Goal: Ask a question: Seek information or help from site administrators or community

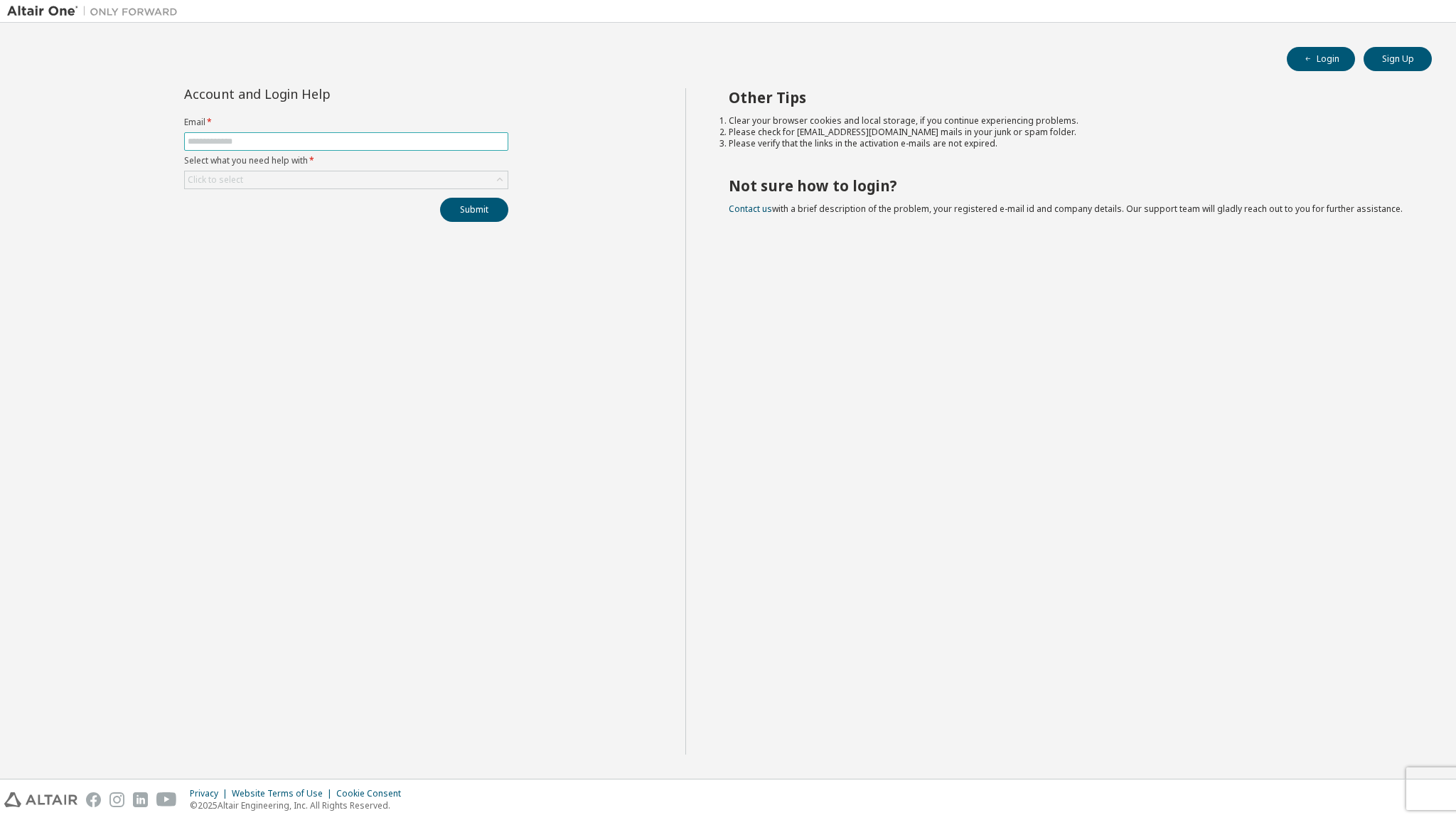
click at [379, 138] on input "text" at bounding box center [346, 141] width 317 height 12
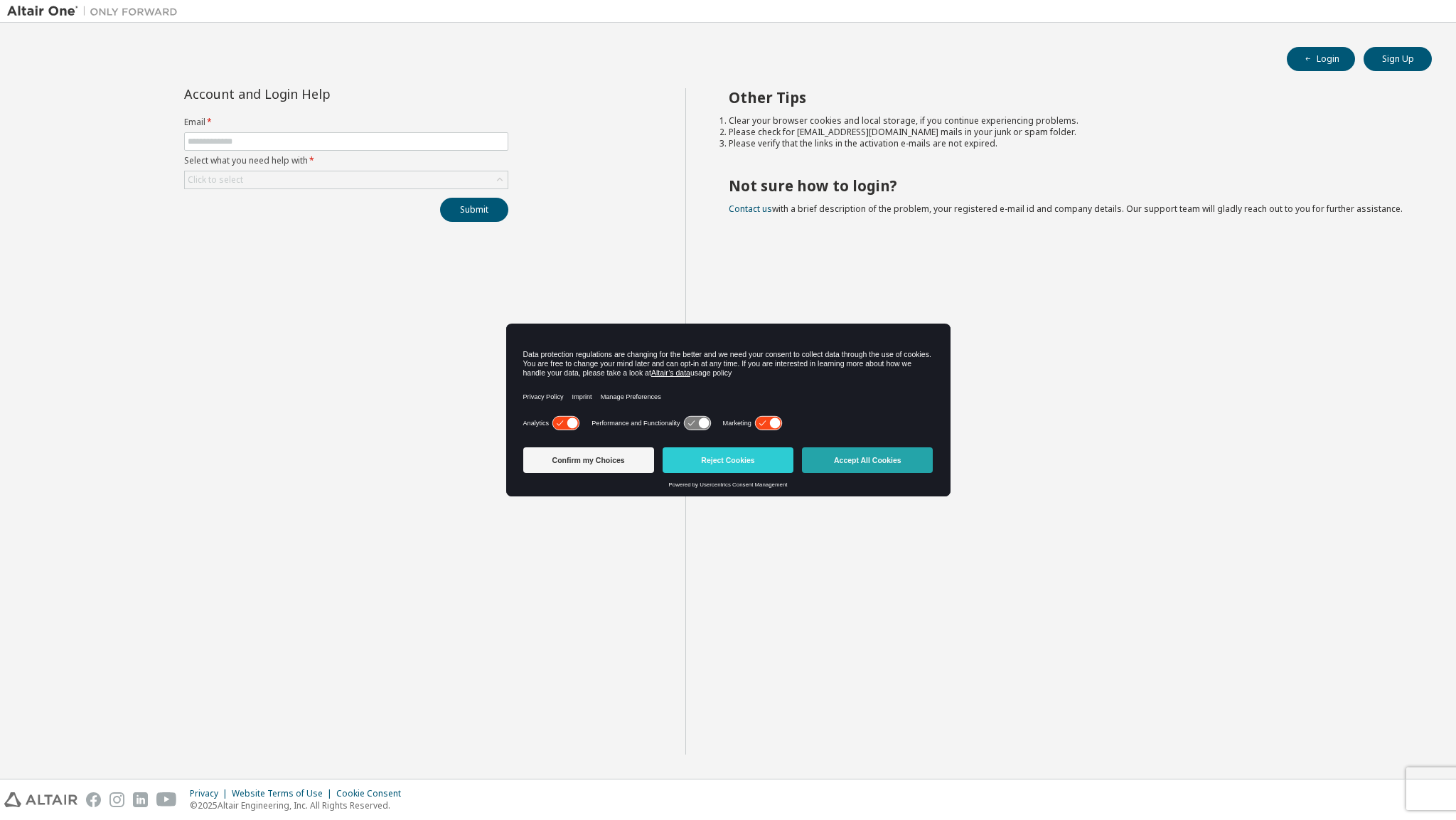
click at [856, 469] on button "Accept All Cookies" at bounding box center [867, 460] width 131 height 26
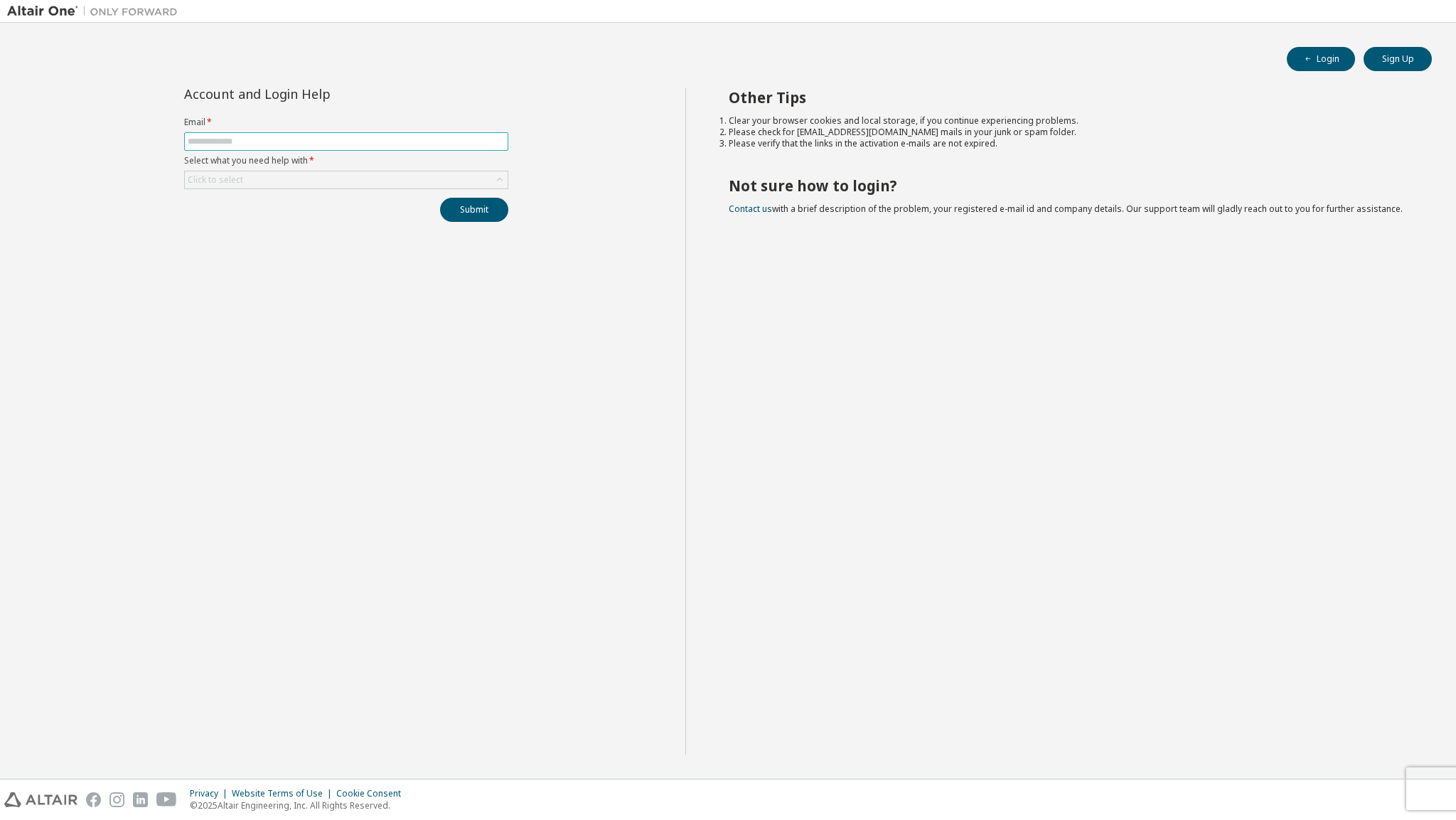
click at [341, 138] on input "text" at bounding box center [346, 141] width 317 height 12
type input "**********"
click at [328, 180] on div "Click to select" at bounding box center [347, 180] width 323 height 17
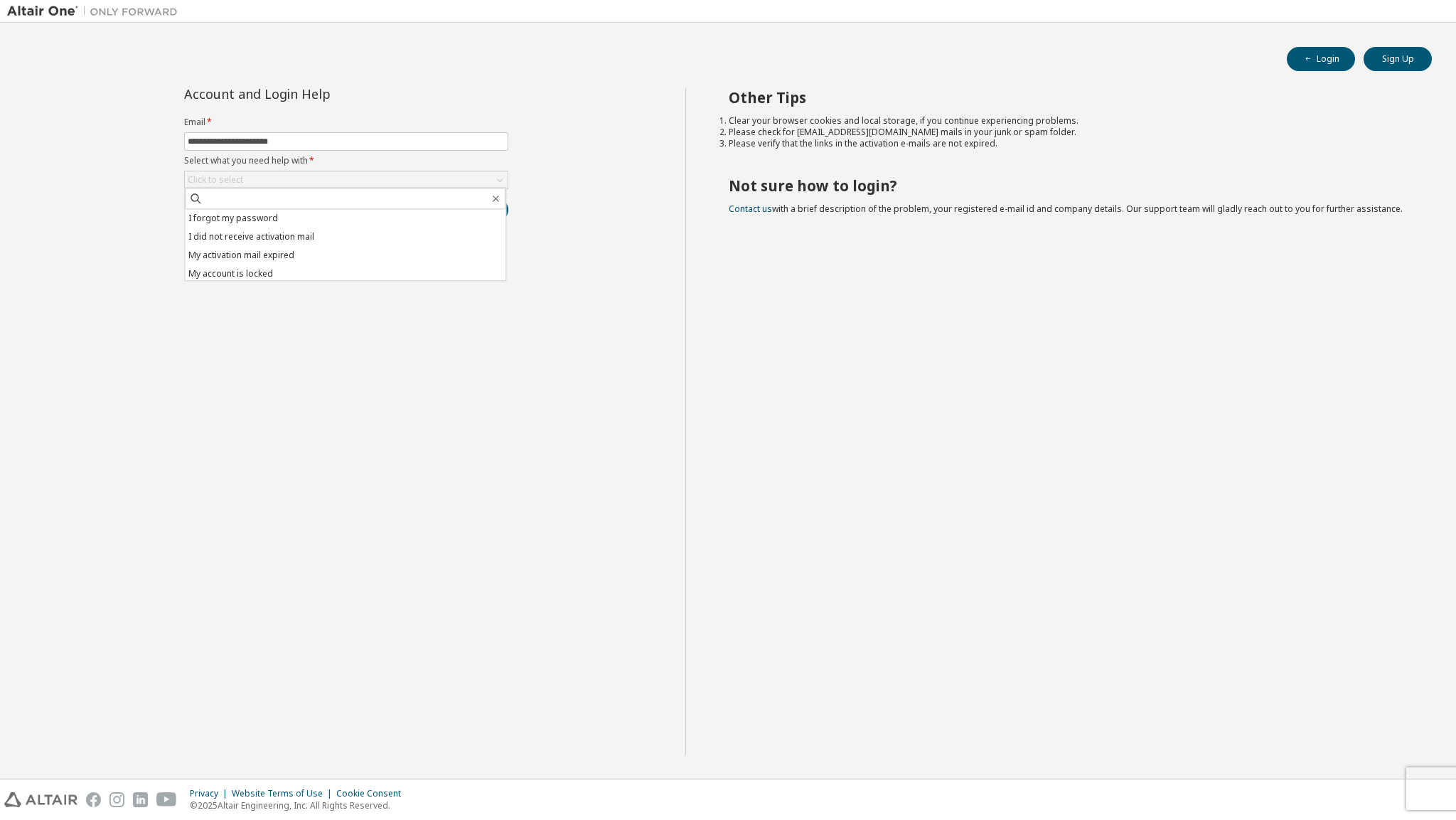
click at [352, 349] on div "**********" at bounding box center [346, 422] width 678 height 666
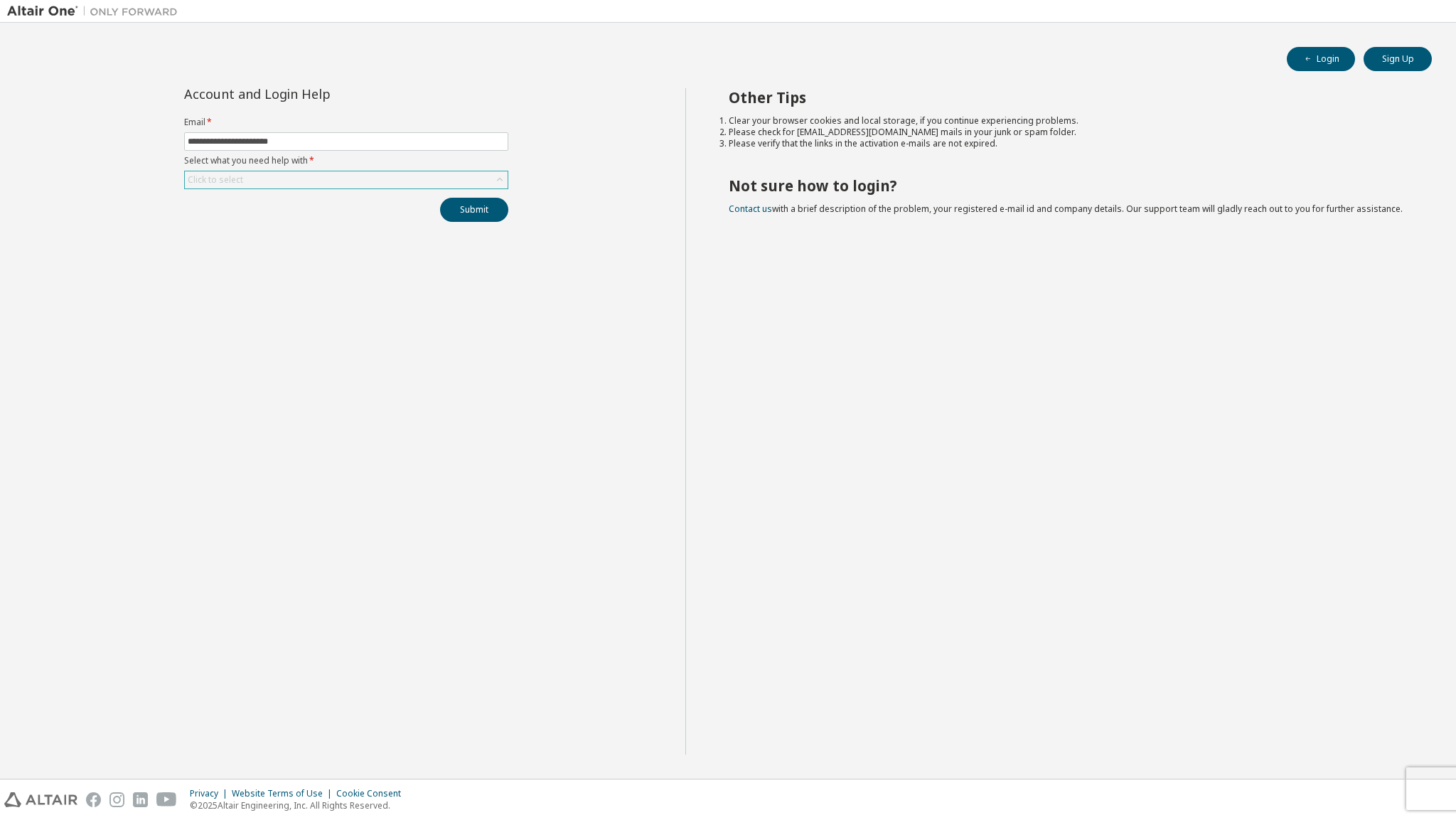
click at [433, 174] on div "Click to select" at bounding box center [347, 180] width 323 height 17
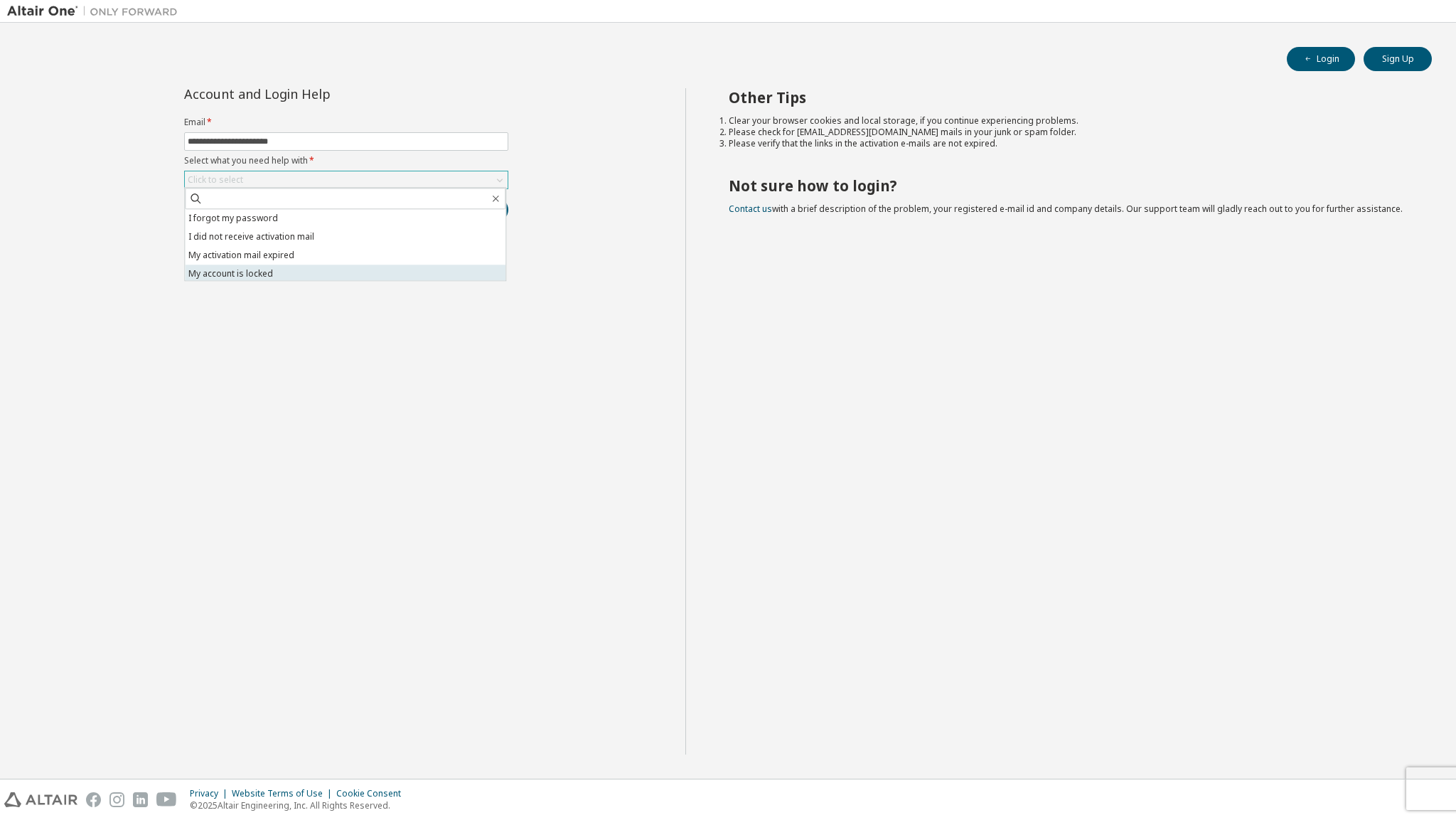
click at [328, 267] on li "My account is locked" at bounding box center [346, 273] width 321 height 18
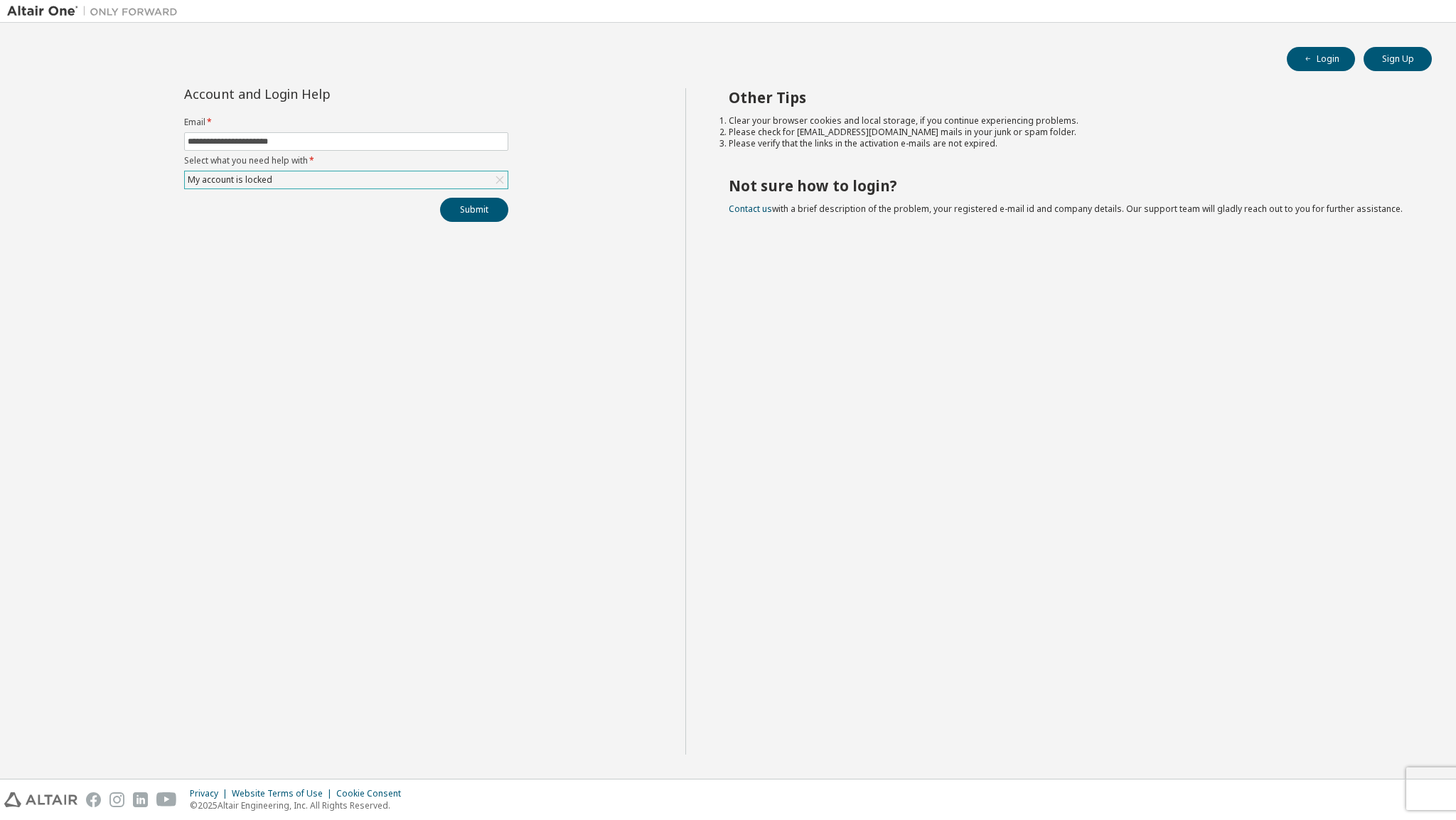
click at [360, 182] on div "My account is locked" at bounding box center [347, 180] width 323 height 17
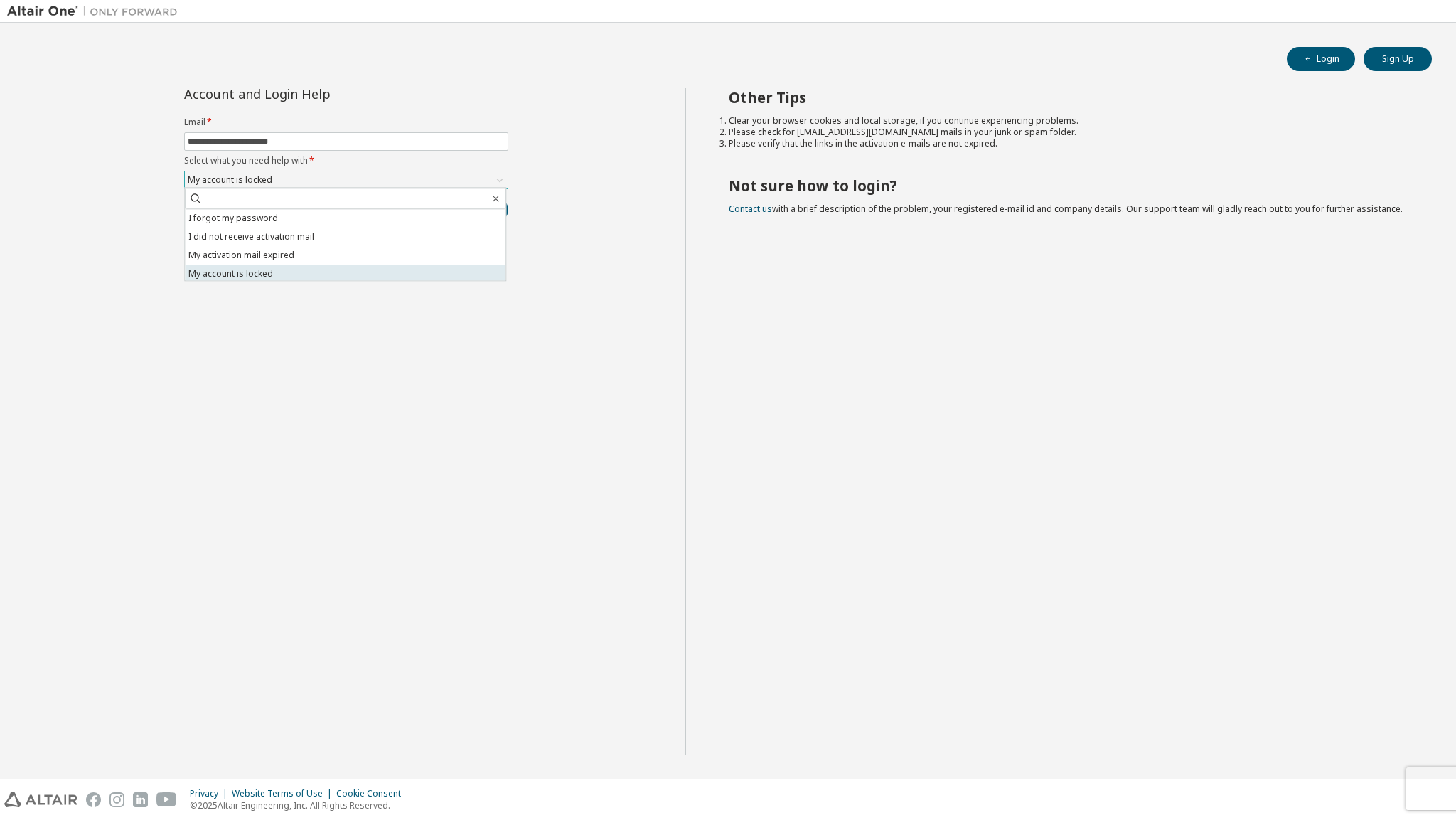
click at [261, 272] on li "My account is locked" at bounding box center [346, 273] width 321 height 18
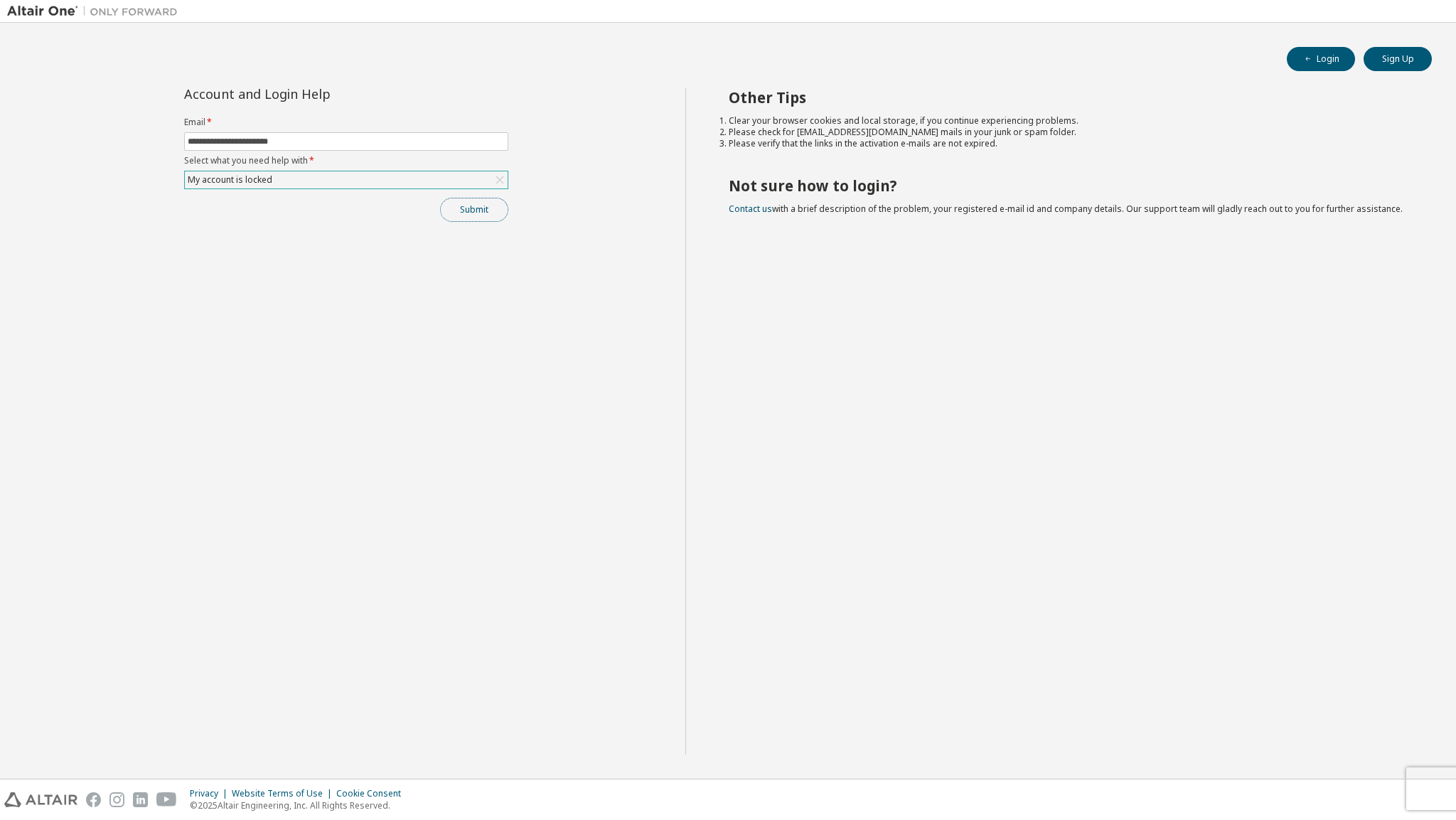
click at [468, 206] on button "Submit" at bounding box center [473, 209] width 68 height 24
